Goal: Communication & Community: Participate in discussion

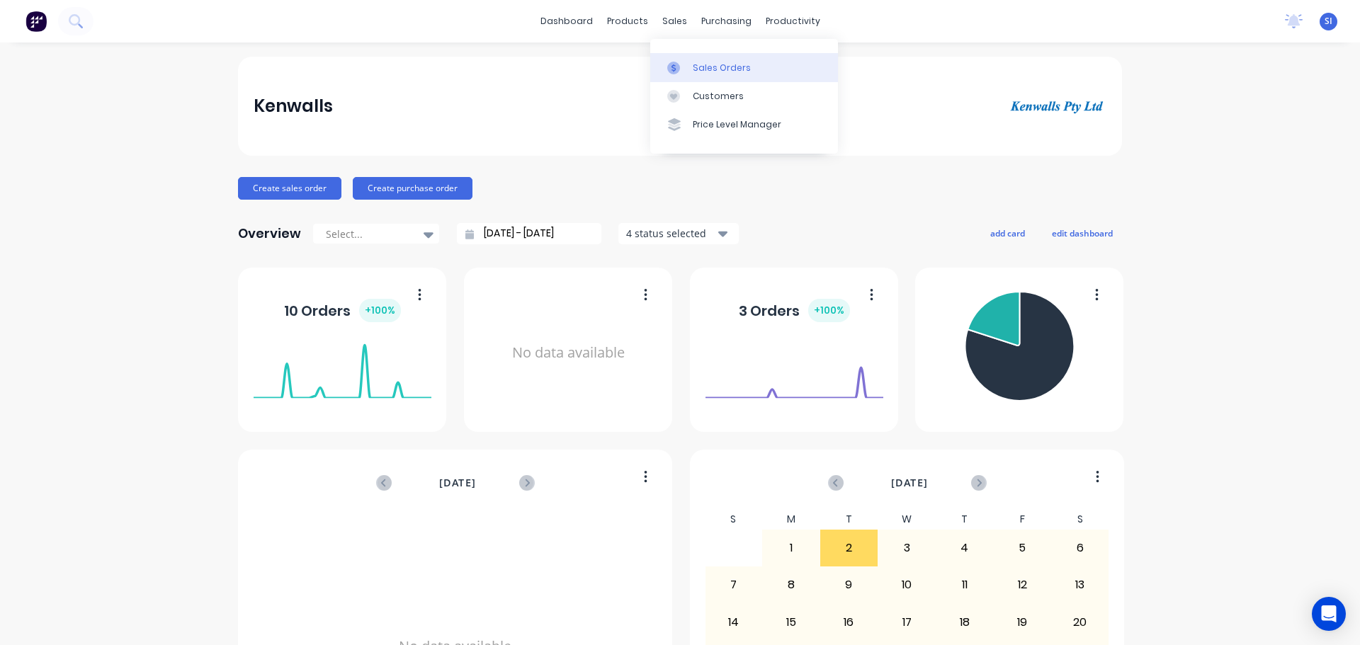
click at [697, 67] on div "Sales Orders" at bounding box center [722, 68] width 58 height 13
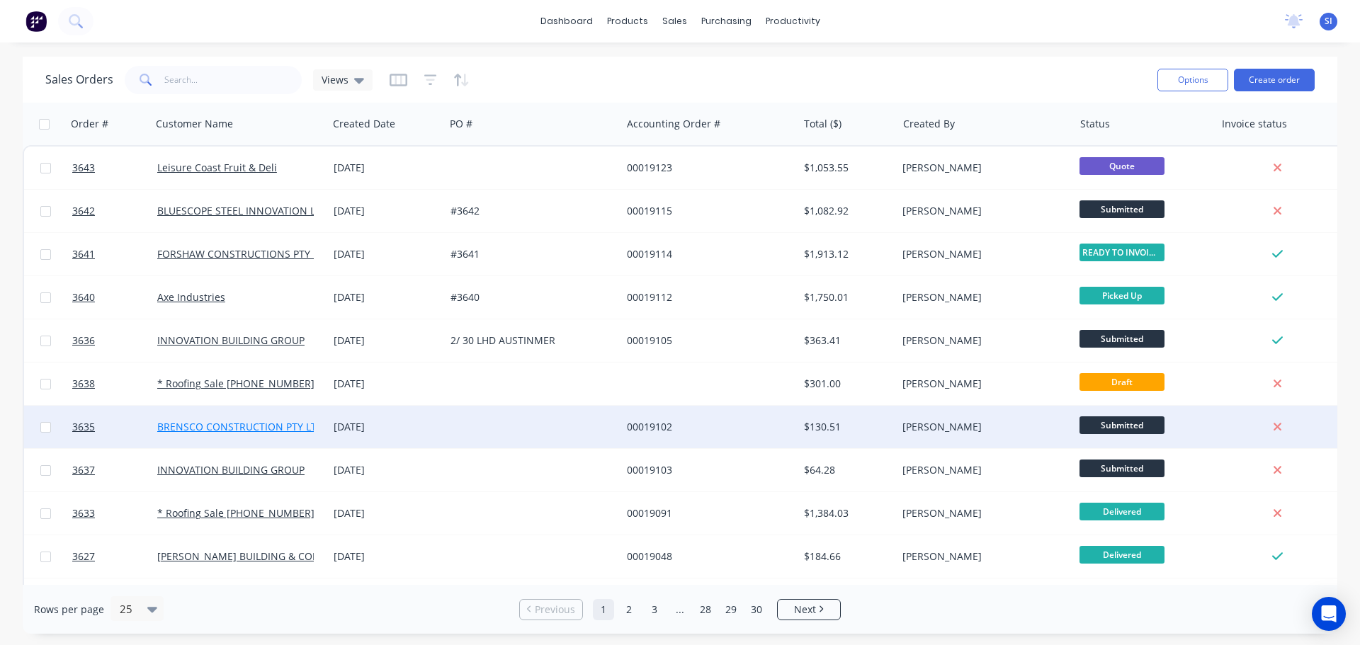
click at [166, 427] on link "BRENSCO CONSTRUCTION PTY LTD" at bounding box center [240, 426] width 166 height 13
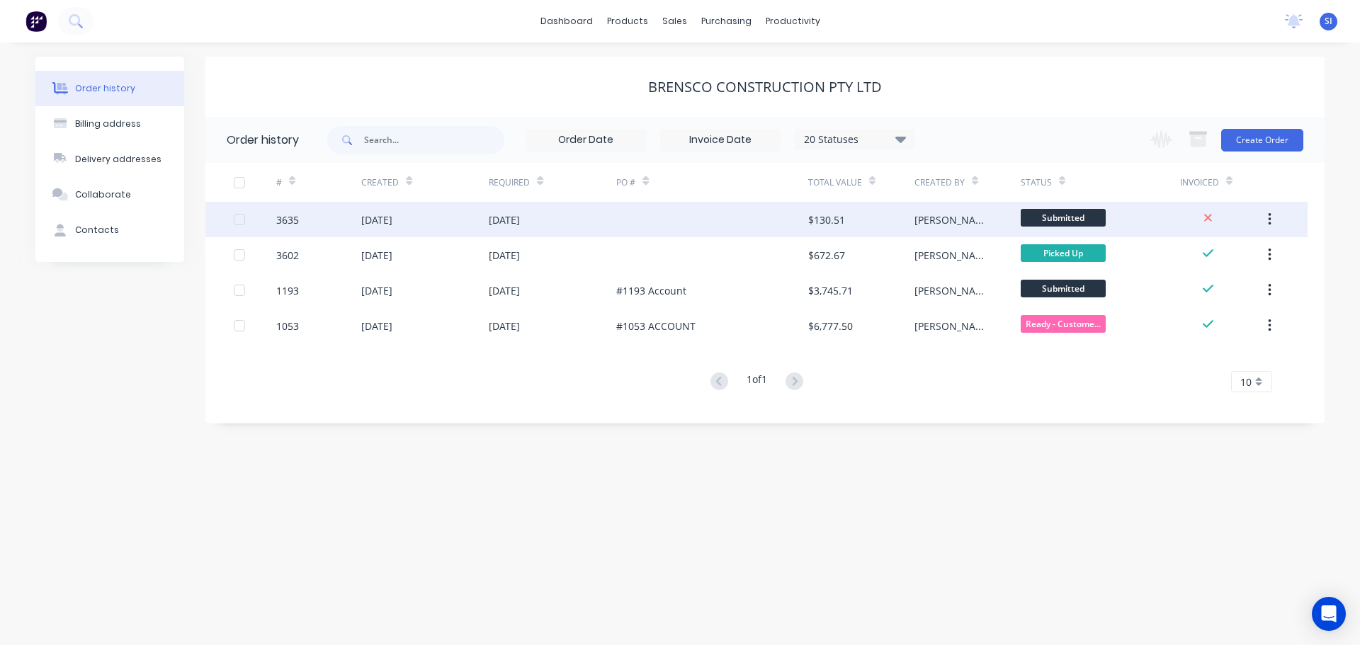
click at [239, 217] on div at bounding box center [239, 219] width 28 height 28
click at [438, 225] on div "[DATE]" at bounding box center [424, 219] width 127 height 35
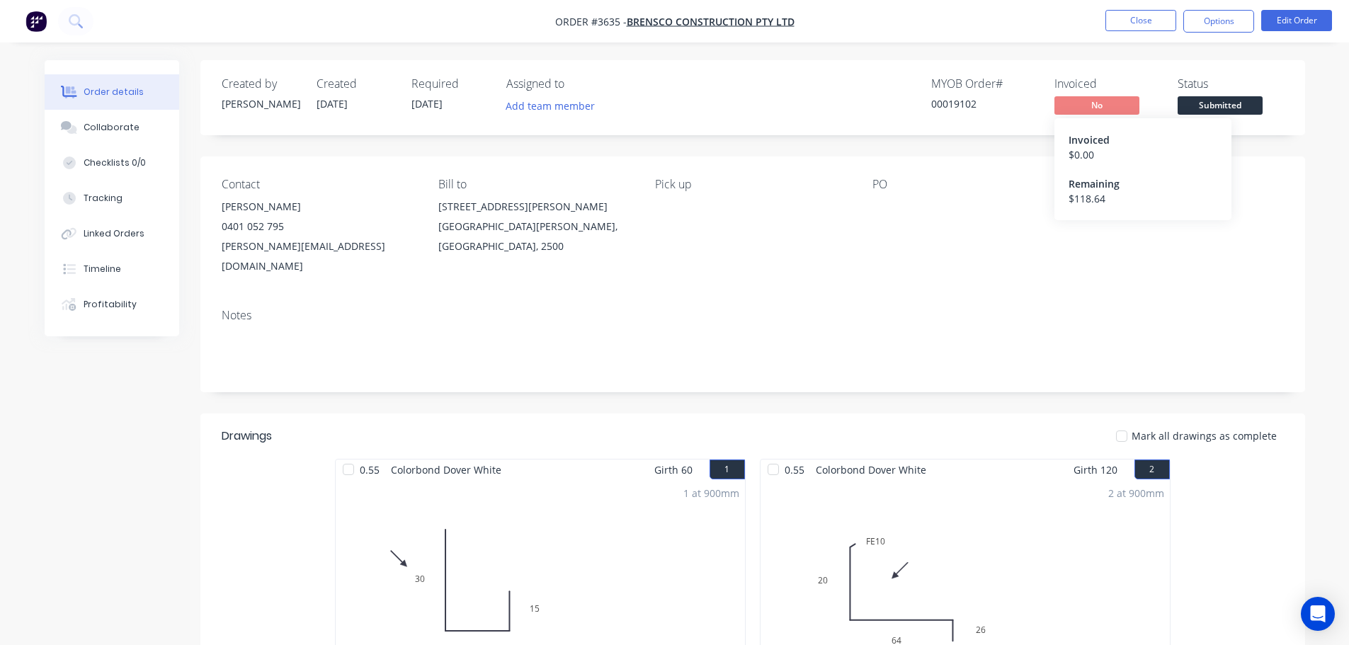
click at [1120, 101] on span "No" at bounding box center [1096, 105] width 85 height 18
click at [1203, 20] on button "Options" at bounding box center [1218, 21] width 71 height 23
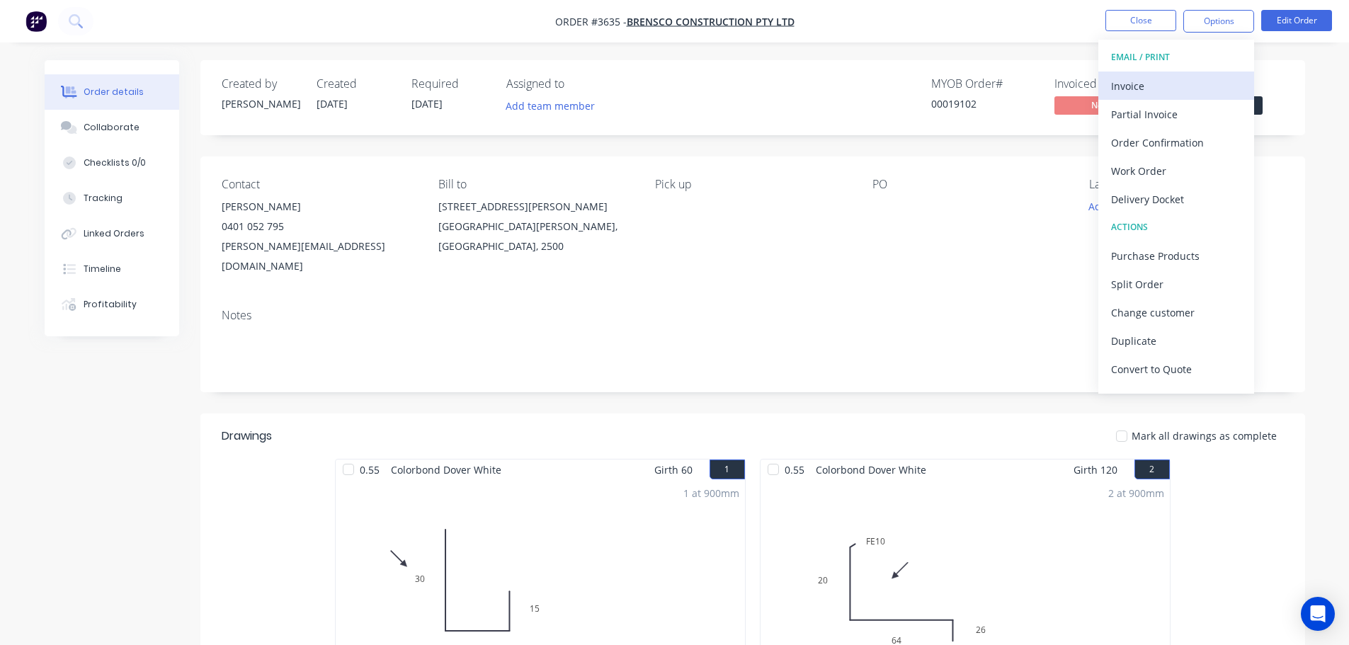
click at [1138, 80] on div "Invoice" at bounding box center [1176, 86] width 130 height 21
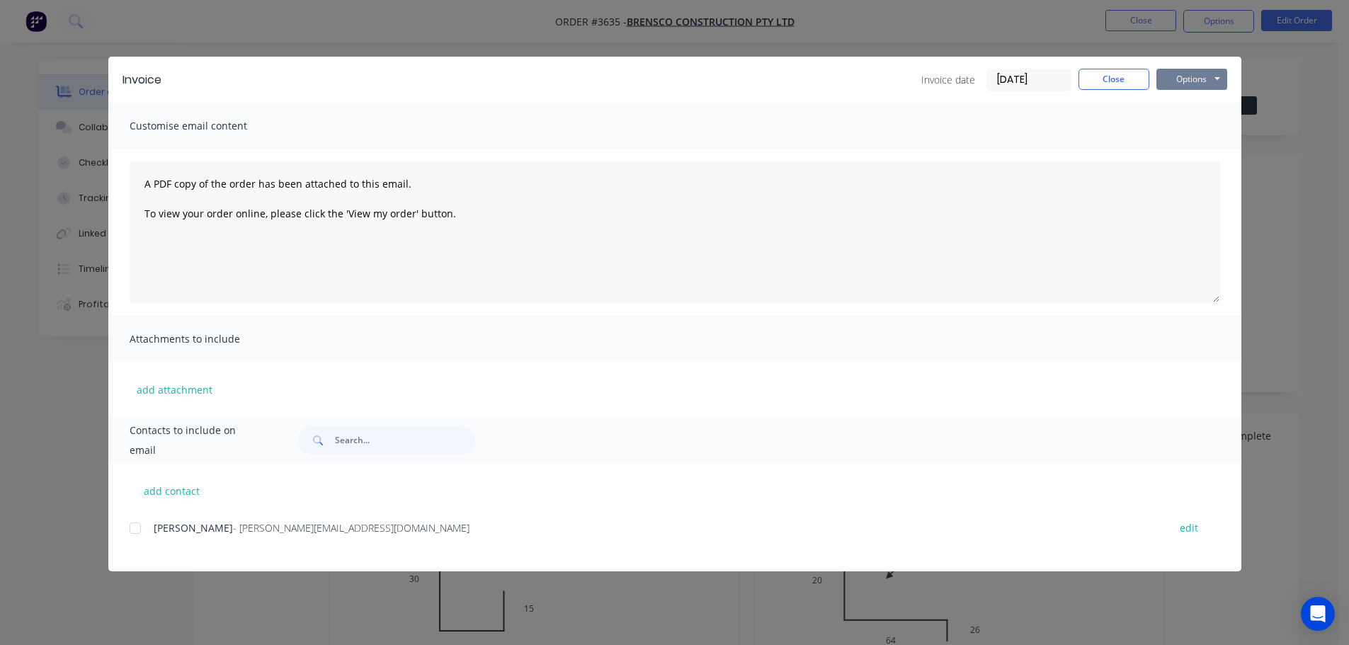
click at [1219, 77] on button "Options" at bounding box center [1191, 79] width 71 height 21
click at [1187, 125] on button "Print" at bounding box center [1201, 127] width 91 height 23
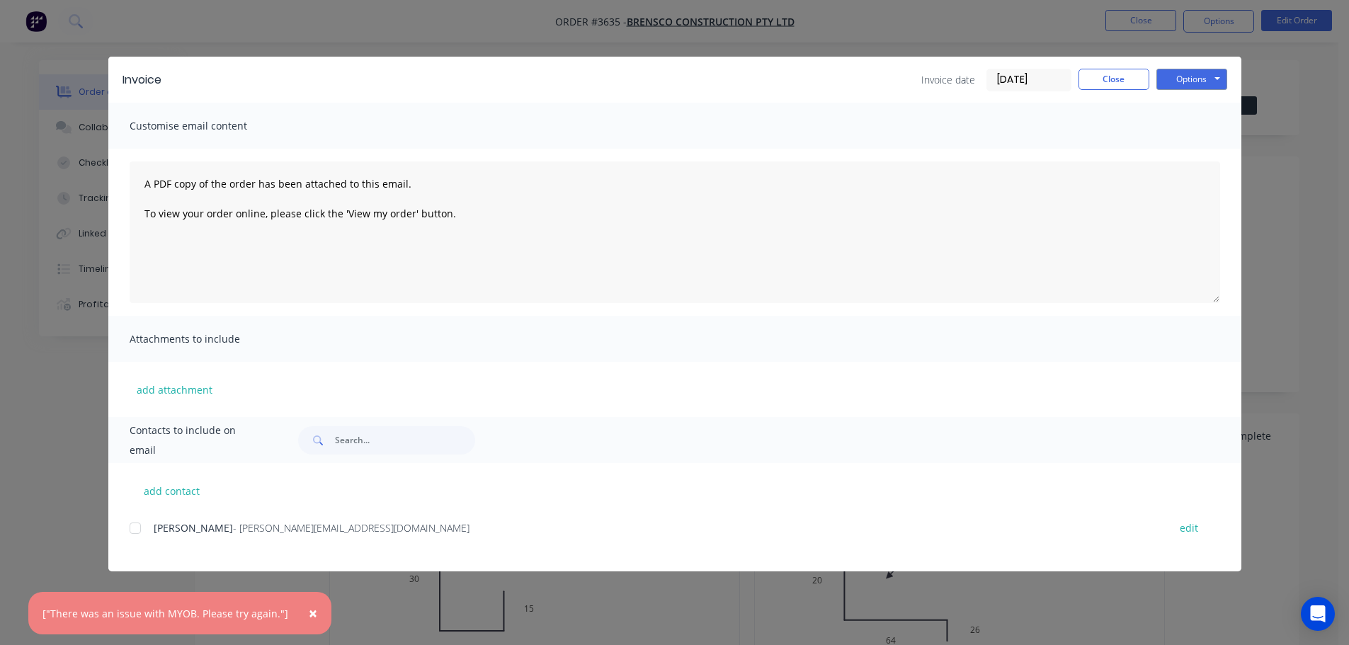
click at [309, 610] on span "×" at bounding box center [313, 613] width 8 height 20
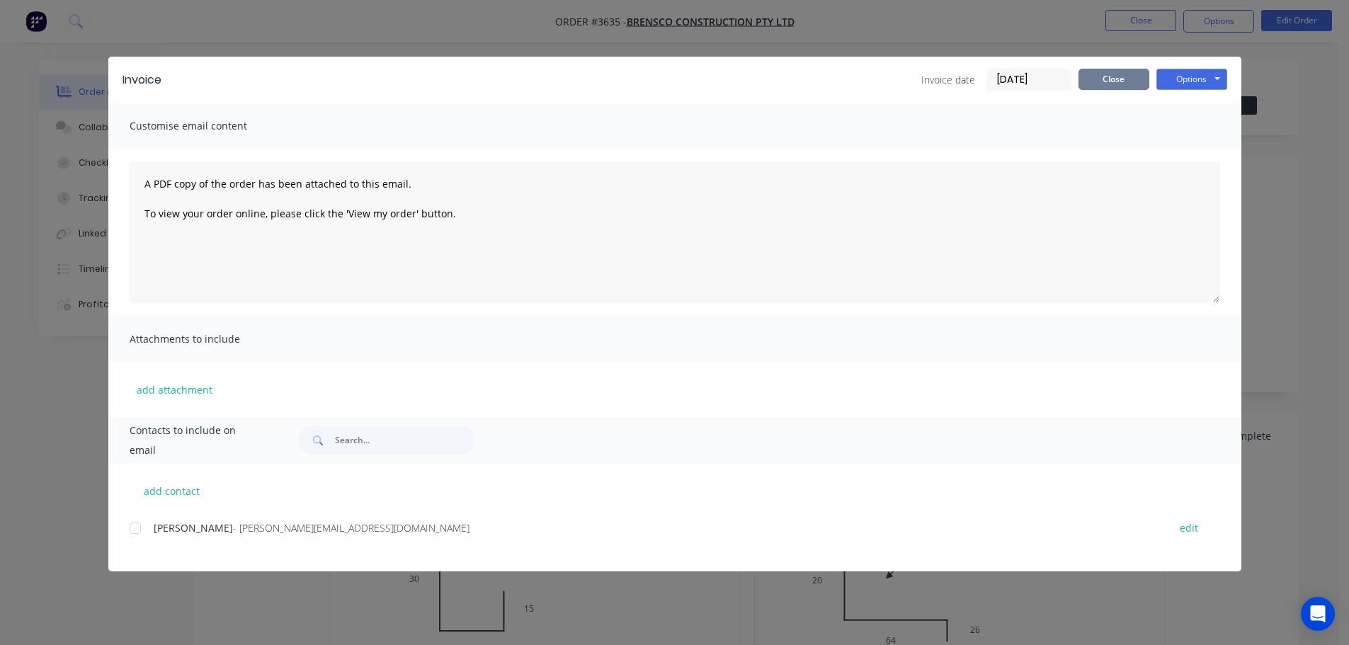
click at [1124, 75] on button "Close" at bounding box center [1113, 79] width 71 height 21
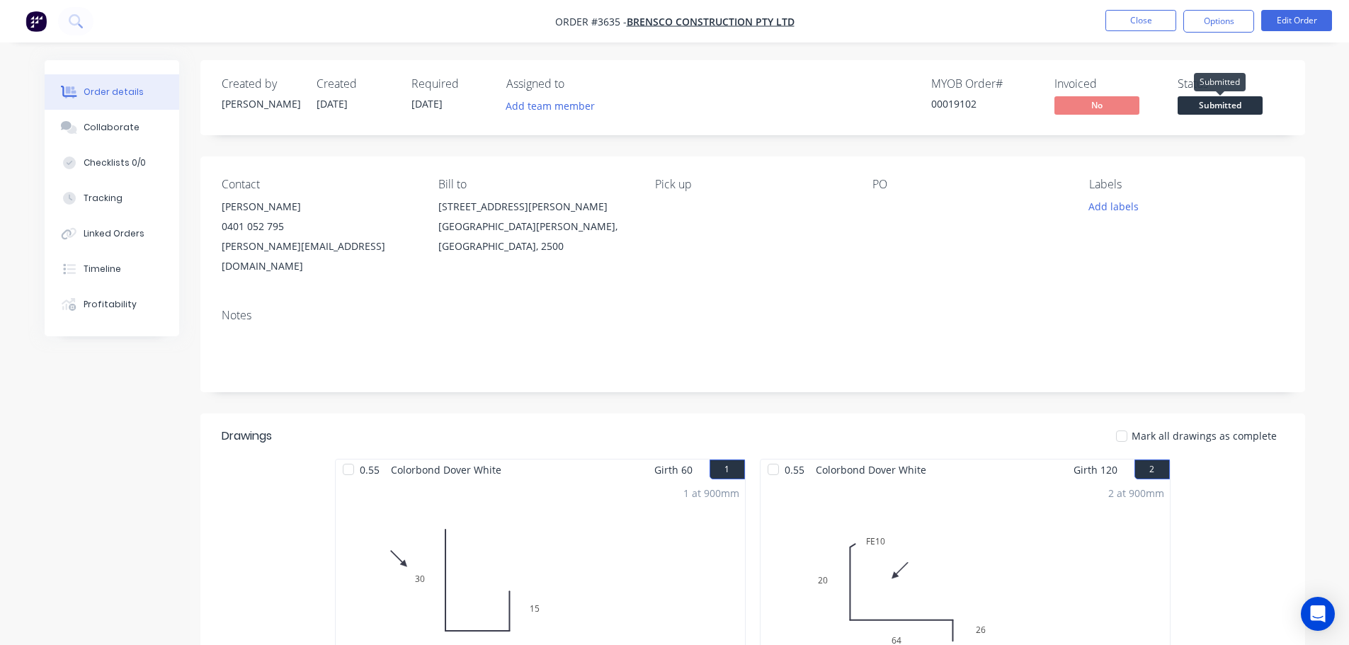
click at [1228, 103] on span "Submitted" at bounding box center [1220, 105] width 85 height 18
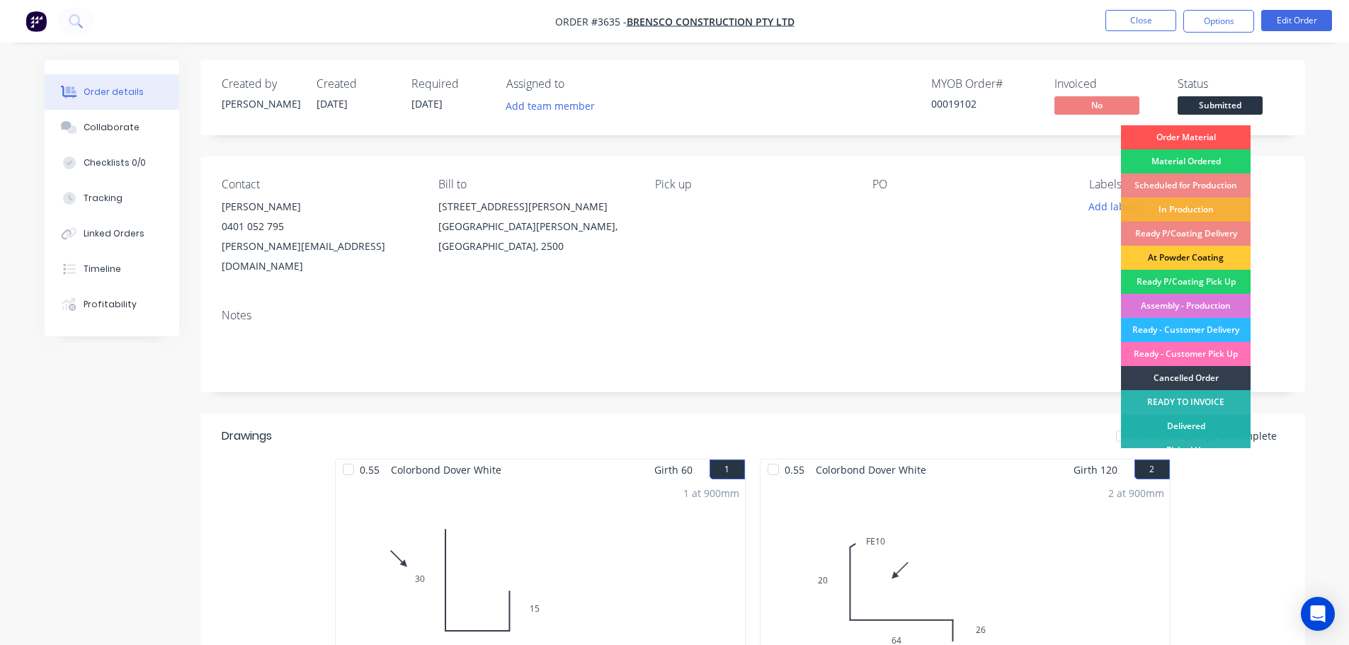
scroll to position [14, 0]
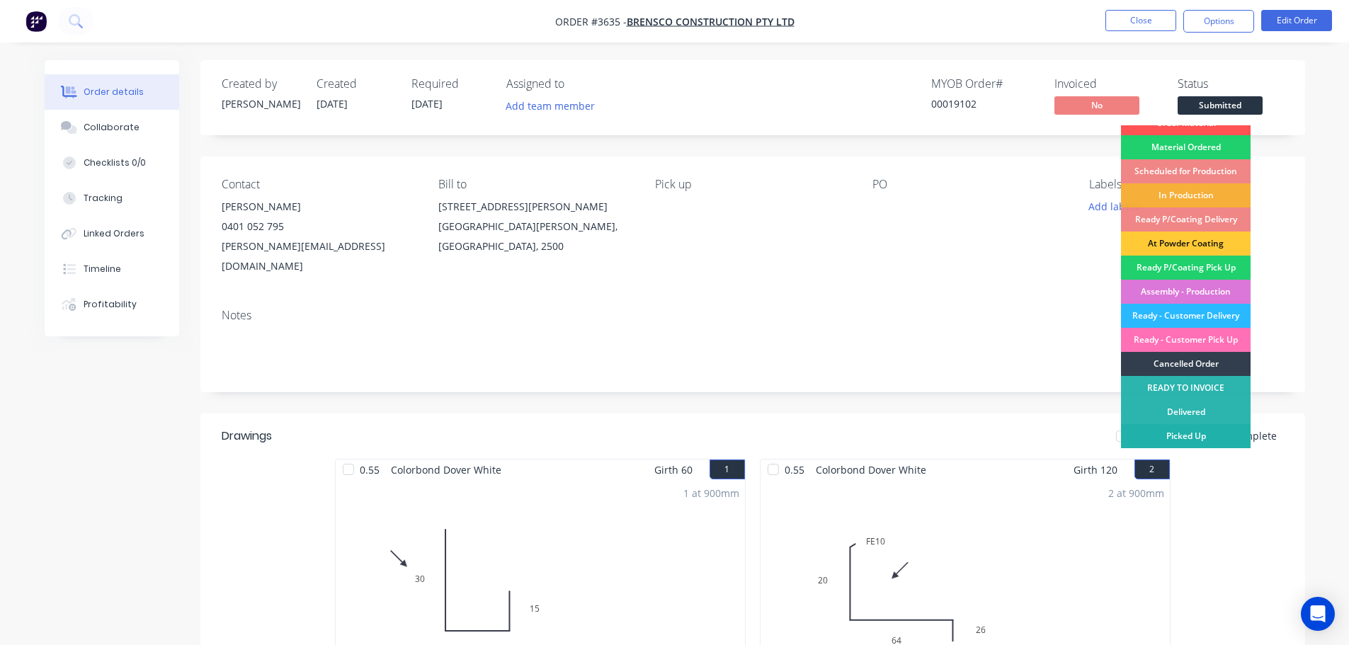
click at [1197, 433] on div "Picked Up" at bounding box center [1186, 436] width 130 height 24
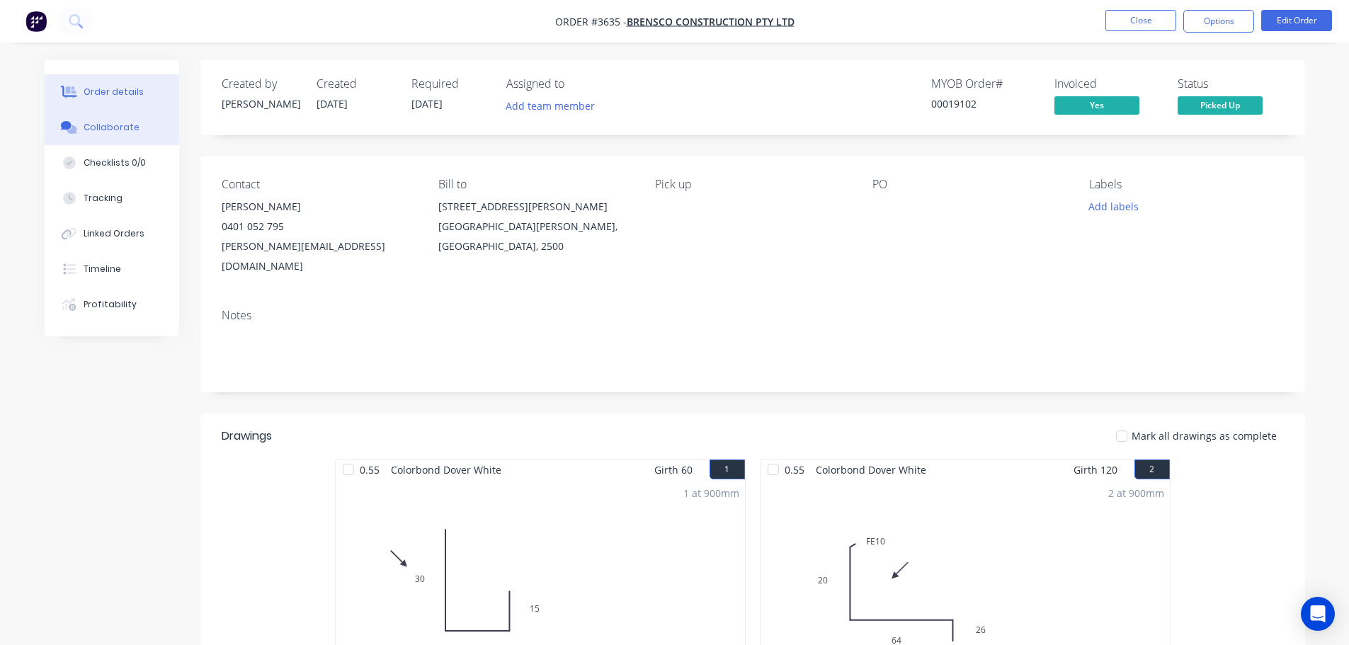
click at [119, 130] on div "Collaborate" at bounding box center [112, 127] width 56 height 13
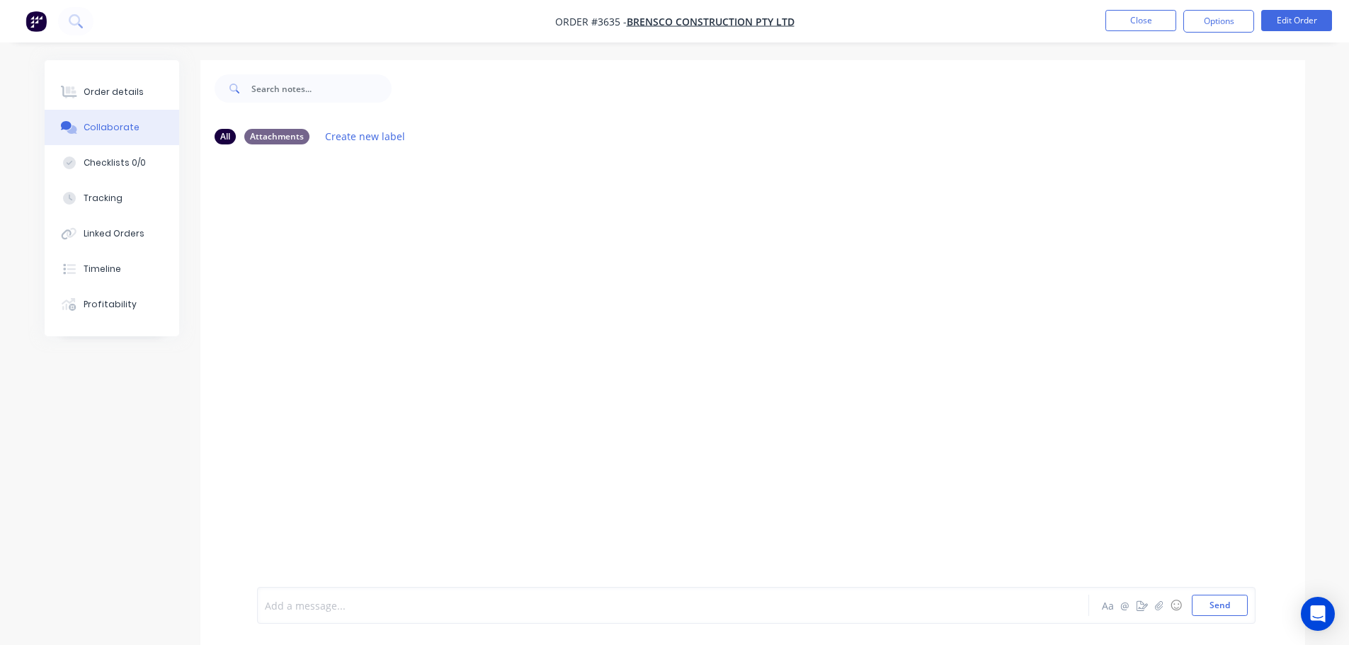
click at [322, 597] on div "Add a message..." at bounding box center [633, 605] width 737 height 21
click at [1217, 607] on button "Send" at bounding box center [1220, 605] width 56 height 21
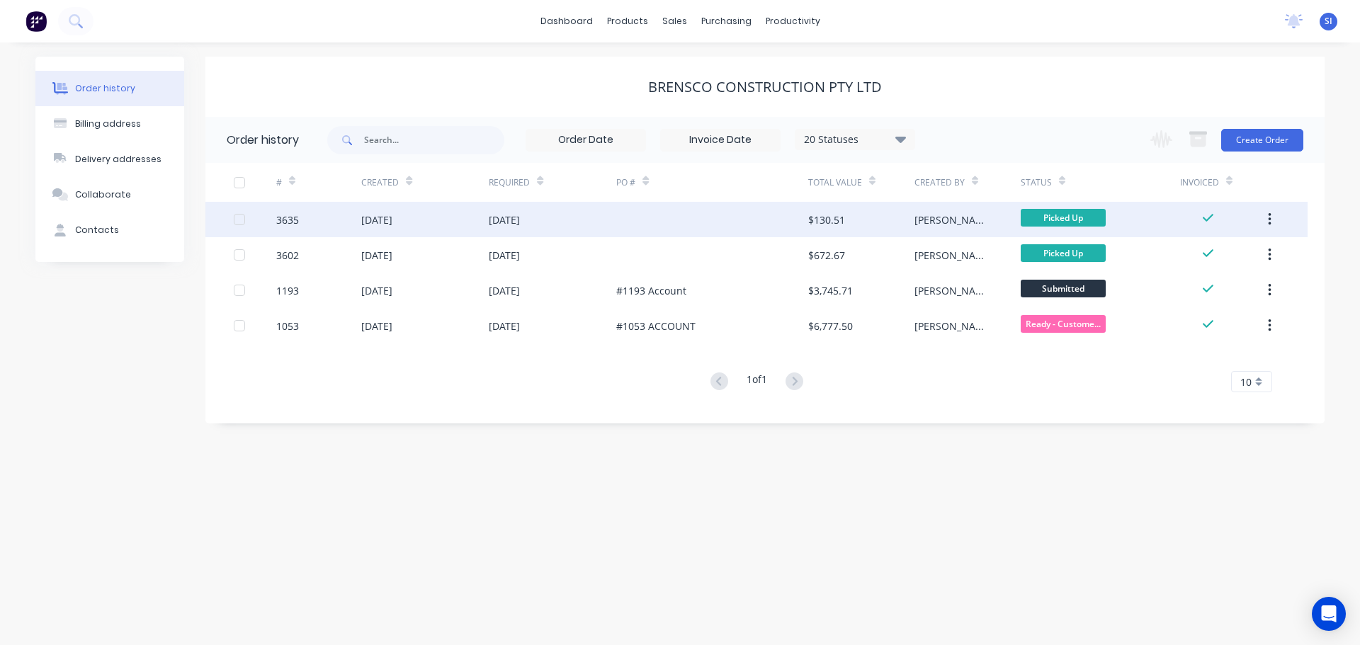
click at [1267, 215] on icon "button" at bounding box center [1269, 220] width 4 height 16
click at [1175, 255] on div "Archive" at bounding box center [1218, 256] width 109 height 21
